Goal: Book appointment/travel/reservation

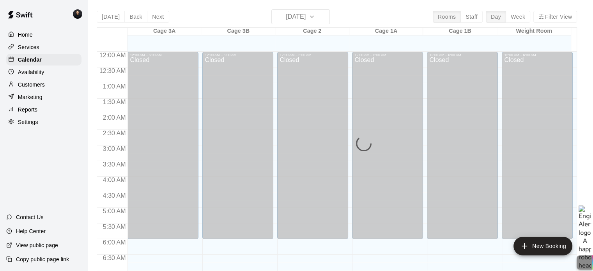
scroll to position [449, 0]
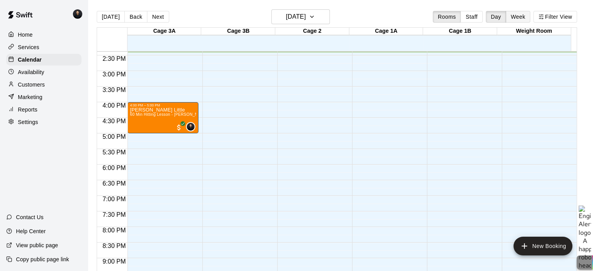
click at [521, 17] on button "Week" at bounding box center [518, 17] width 25 height 12
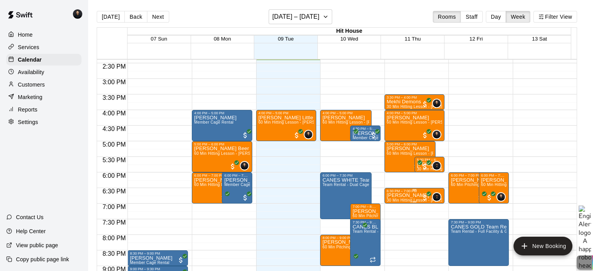
click at [412, 193] on div "6:30 PM – 7:00 PM" at bounding box center [415, 191] width 56 height 4
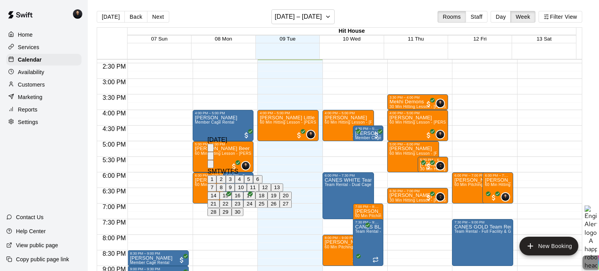
click at [267, 200] on button "18" at bounding box center [261, 195] width 12 height 8
type input "**********"
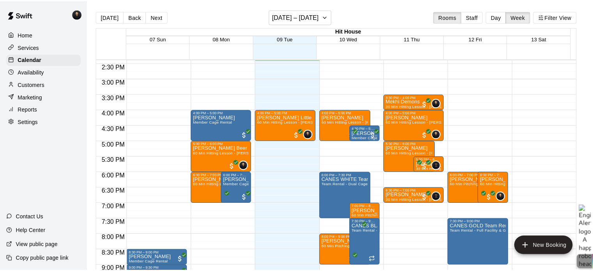
scroll to position [0, 0]
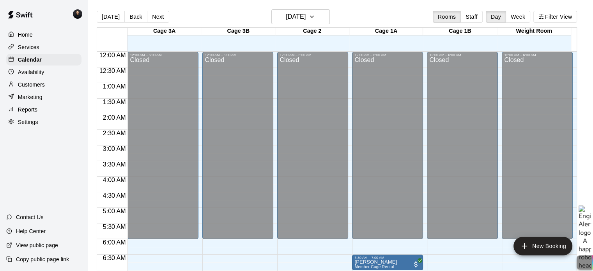
scroll to position [449, 0]
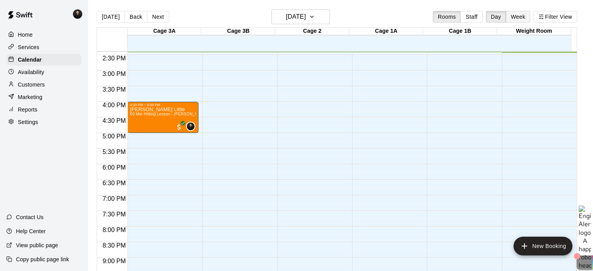
click at [521, 16] on button "Week" at bounding box center [518, 17] width 25 height 12
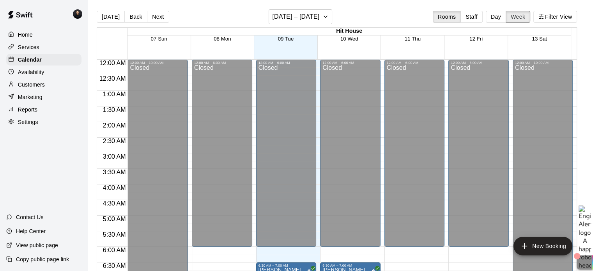
scroll to position [449, 0]
